Goal: Information Seeking & Learning: Find specific fact

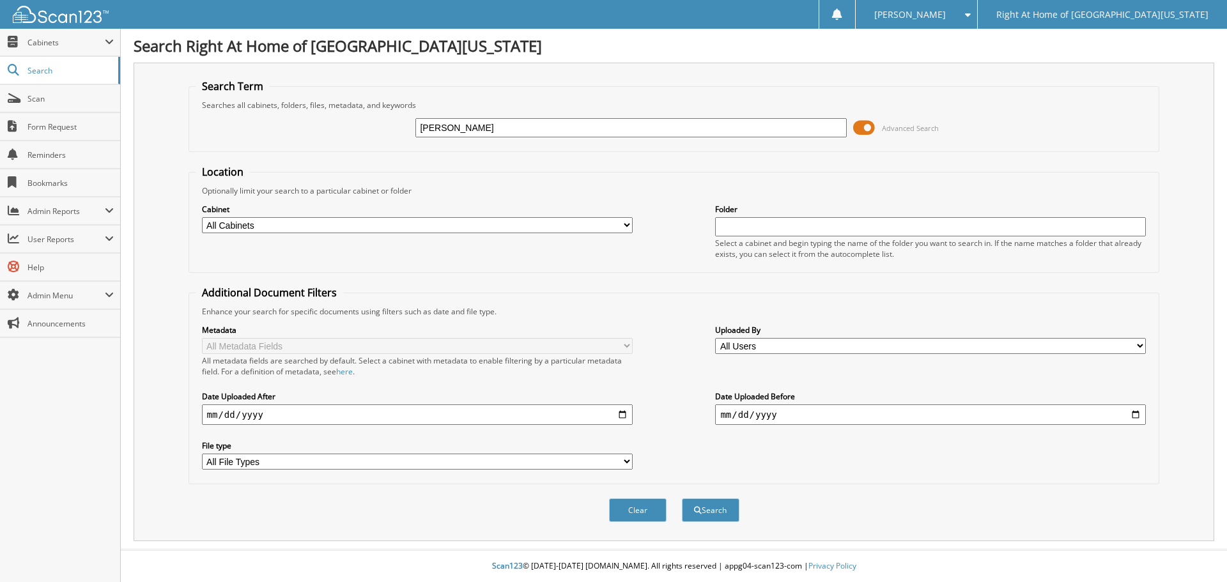
type input "maria couch"
click at [682, 498] on button "Search" at bounding box center [711, 510] width 58 height 24
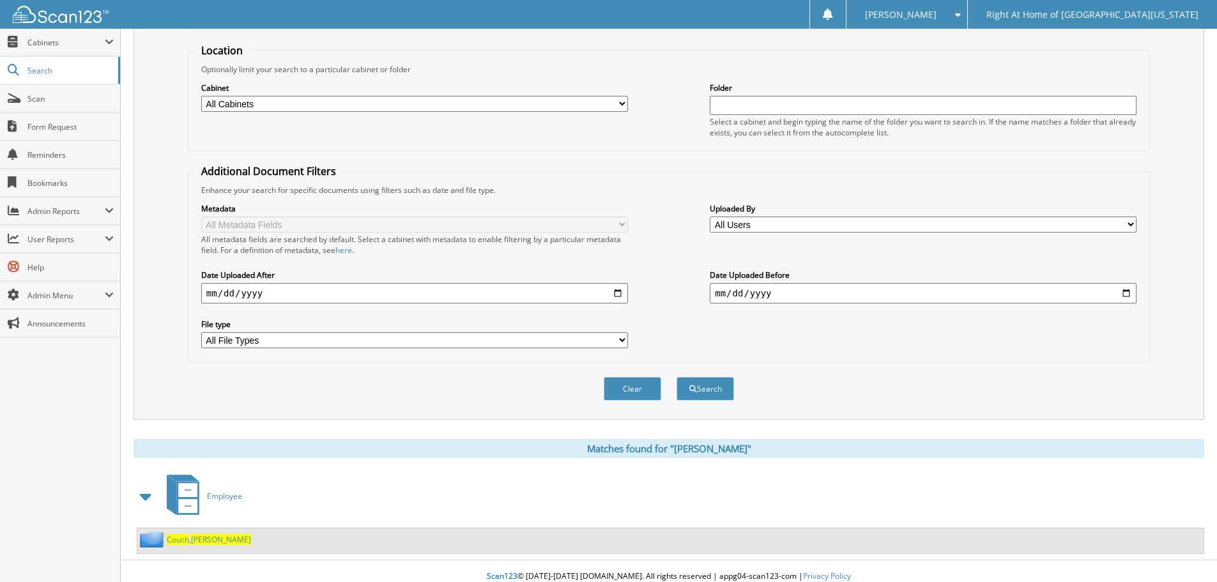
scroll to position [132, 0]
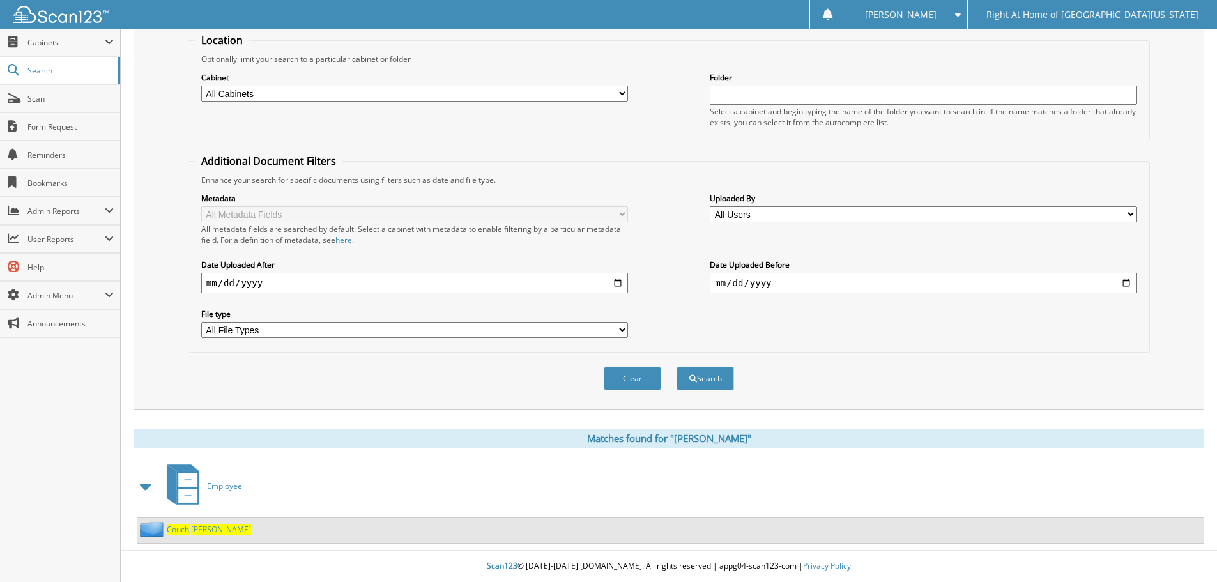
click at [200, 530] on span "Maria" at bounding box center [221, 529] width 60 height 11
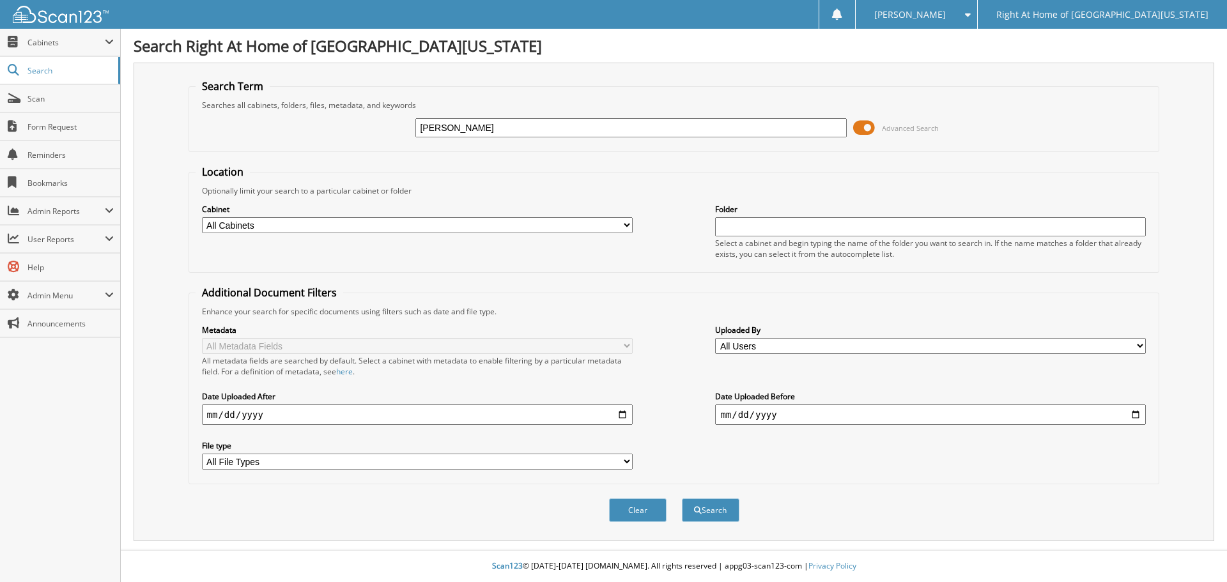
type input "[PERSON_NAME]"
click at [699, 501] on button "Search" at bounding box center [711, 510] width 58 height 24
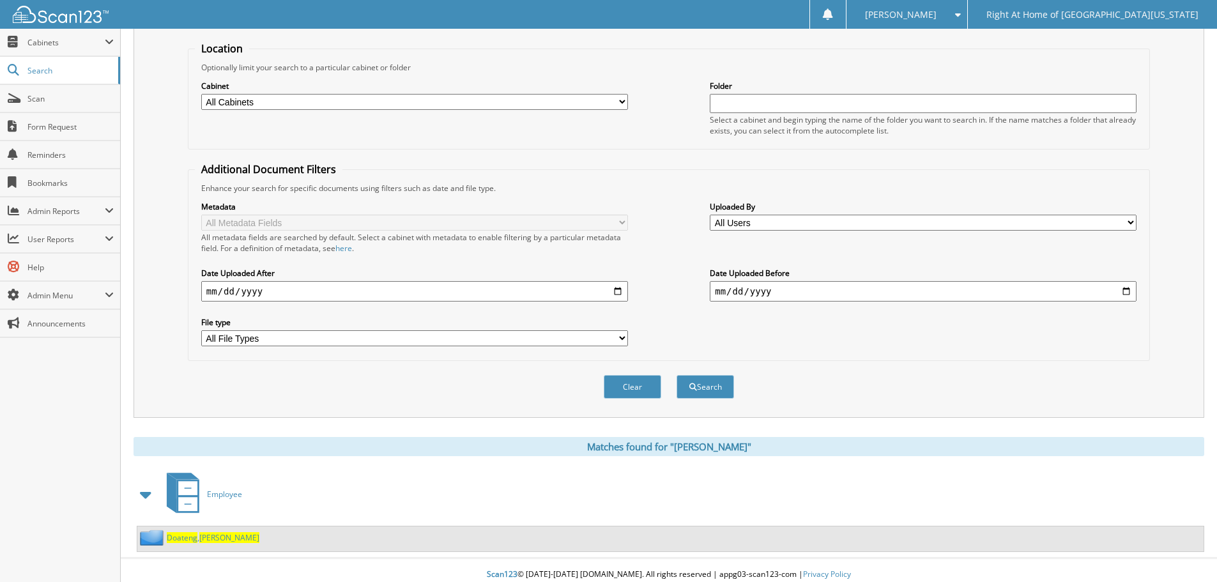
scroll to position [132, 0]
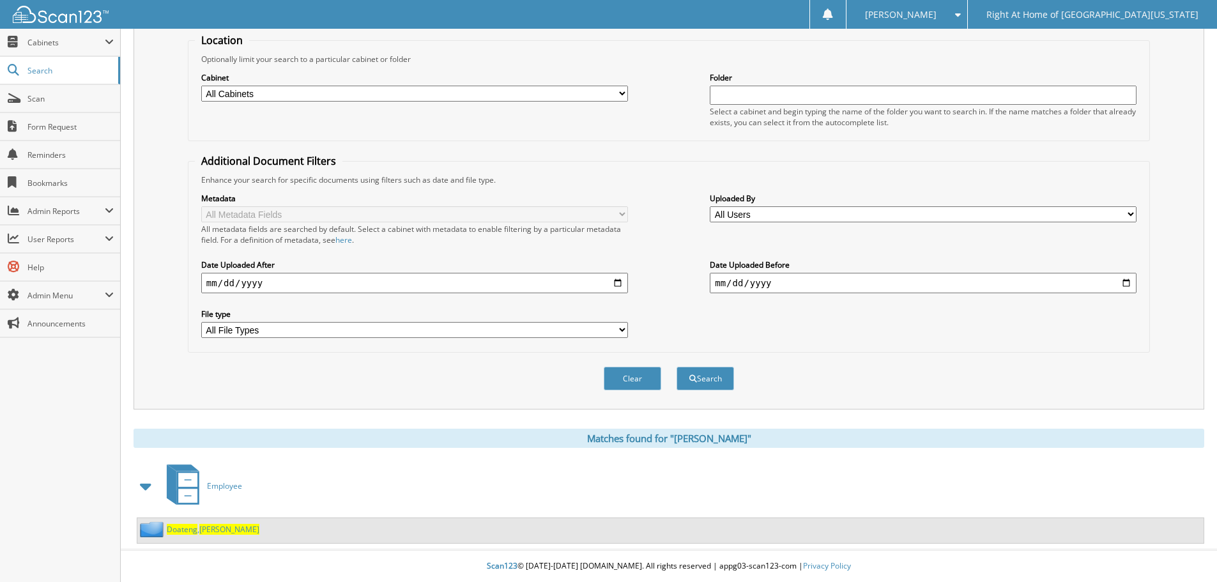
click at [212, 523] on div "[PERSON_NAME]" at bounding box center [198, 529] width 122 height 16
click at [211, 528] on span "[PERSON_NAME]" at bounding box center [229, 529] width 60 height 11
